Goal: Information Seeking & Learning: Find specific fact

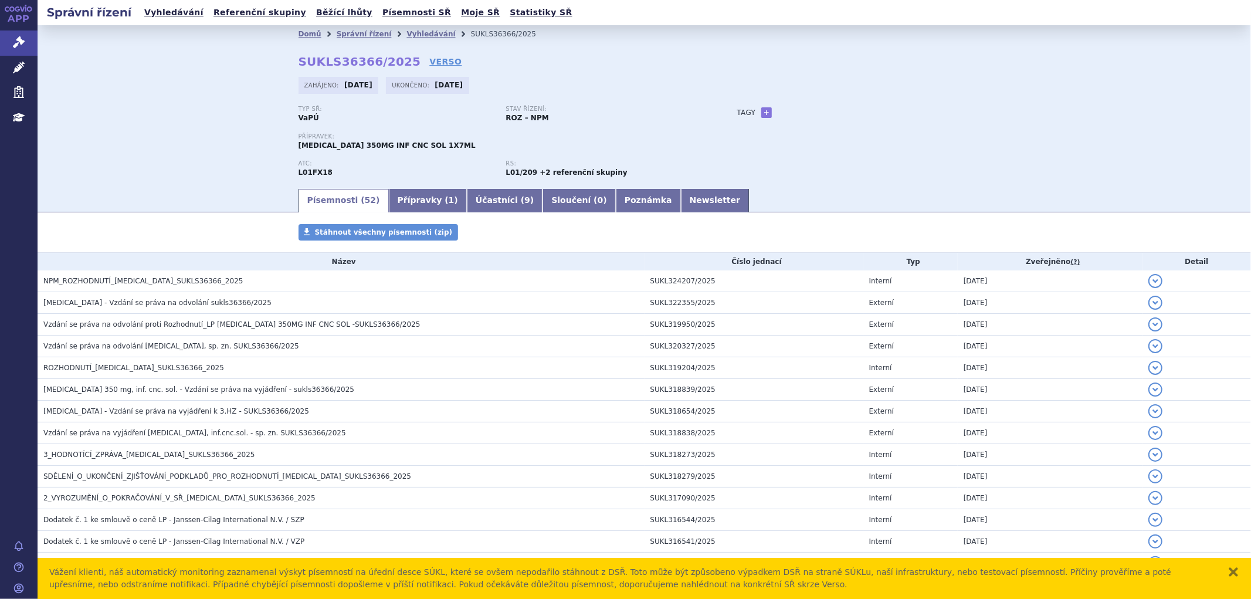
click at [12, 43] on link "Správní řízení" at bounding box center [19, 43] width 38 height 25
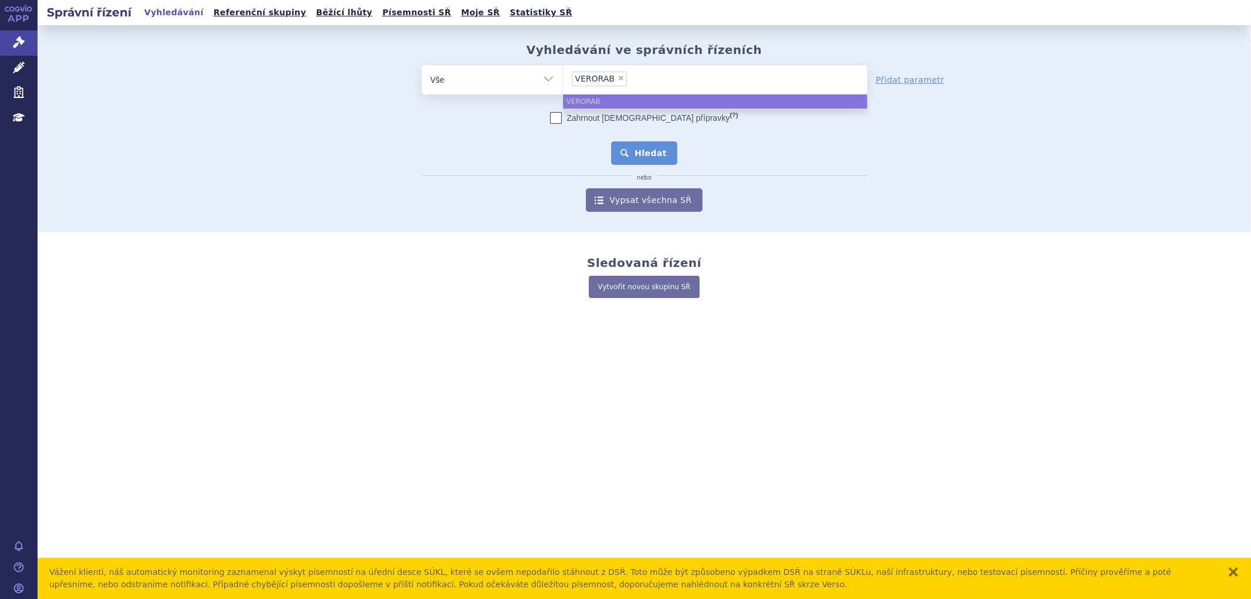
click at [643, 144] on button "Hledat" at bounding box center [644, 152] width 66 height 23
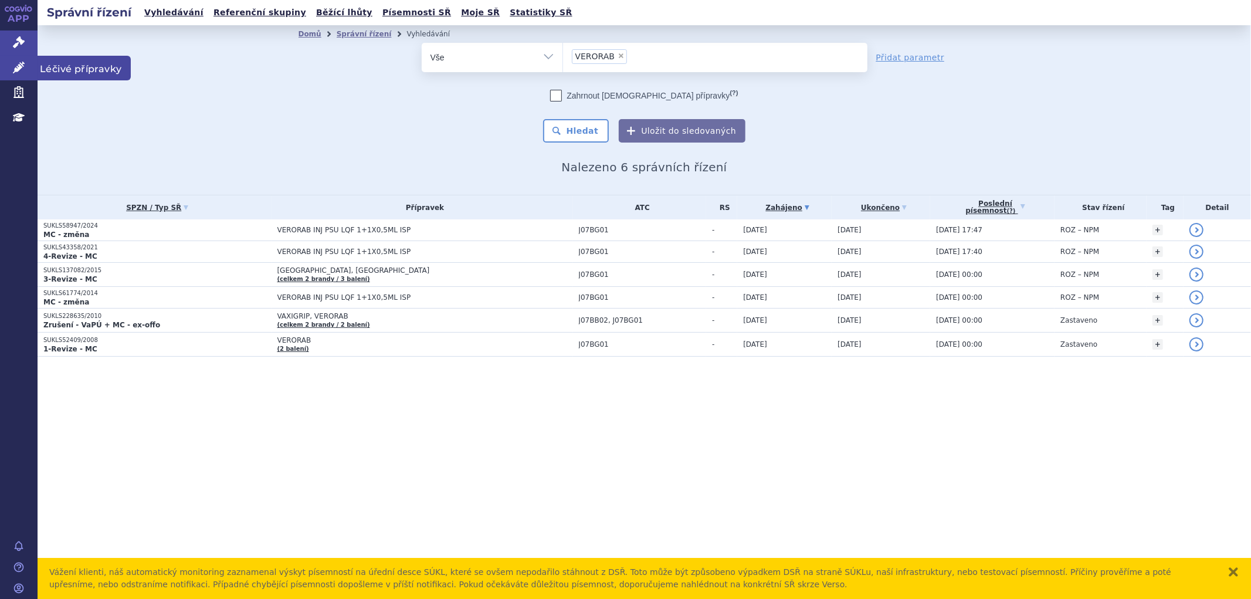
click at [21, 62] on icon at bounding box center [19, 68] width 12 height 12
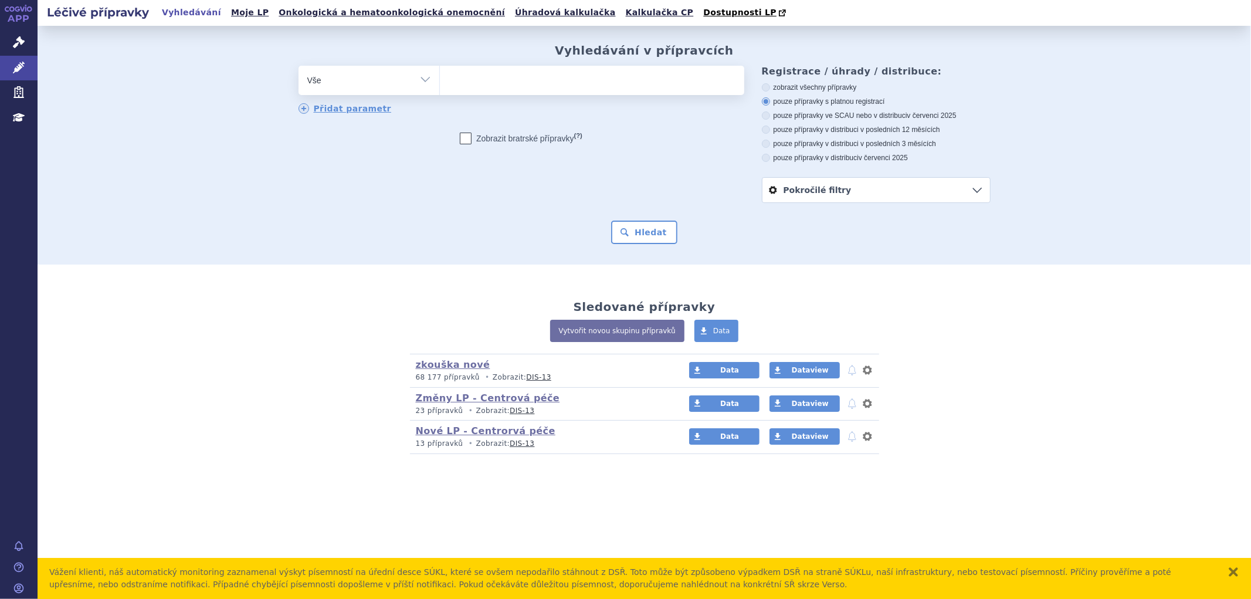
type input "VERORAB"
select select "VERORAB"
click at [643, 236] on button "Hledat" at bounding box center [644, 232] width 66 height 23
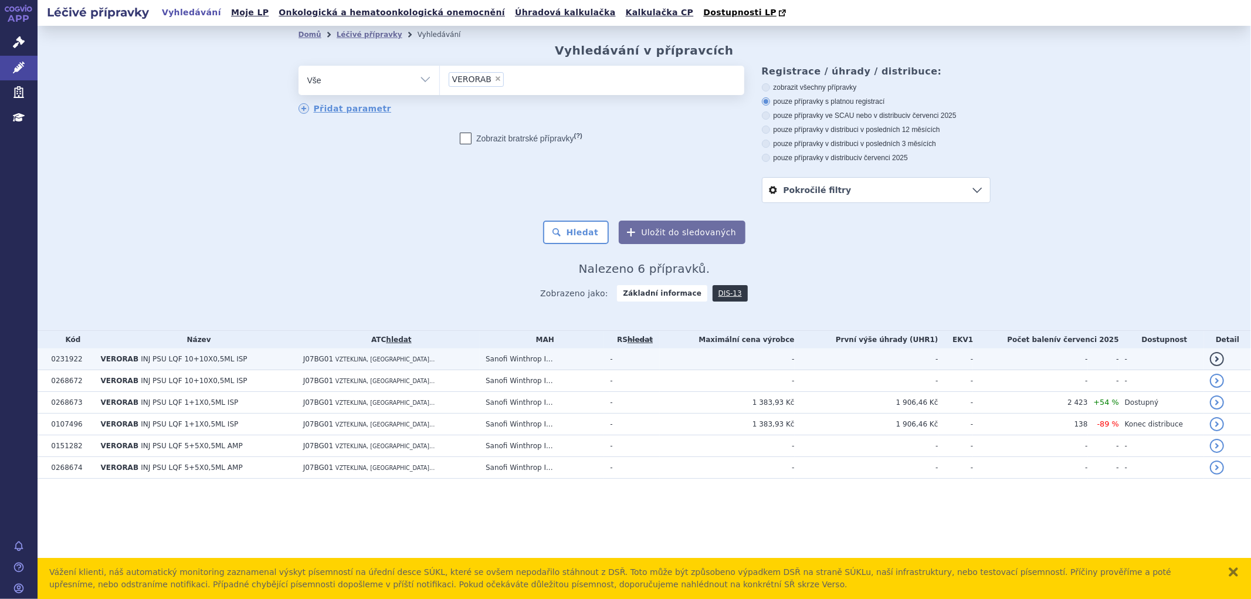
click at [455, 358] on td "J07BG01 VZTEKLINA, IN..." at bounding box center [388, 359] width 182 height 22
